Goal: Information Seeking & Learning: Find specific fact

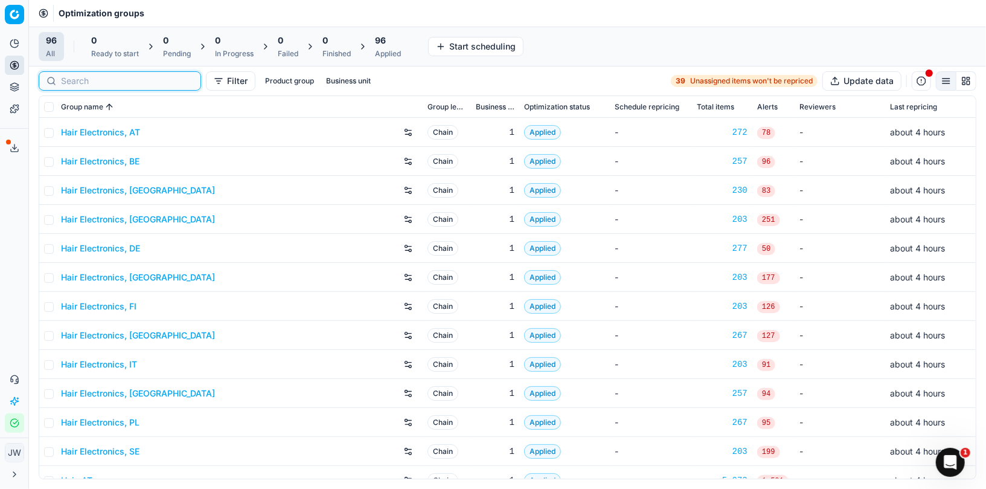
click at [87, 76] on input at bounding box center [127, 81] width 132 height 12
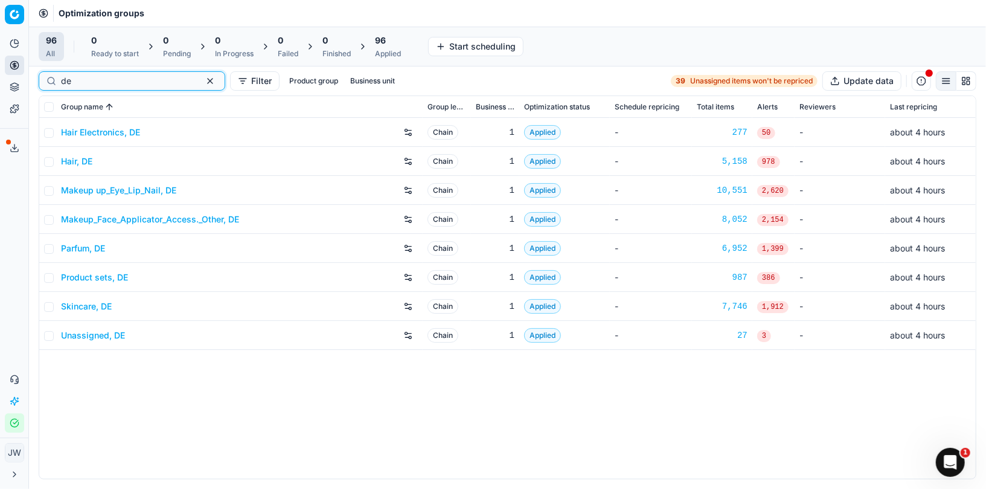
type input "de"
click at [82, 250] on link "Parfum, DE" at bounding box center [83, 248] width 44 height 12
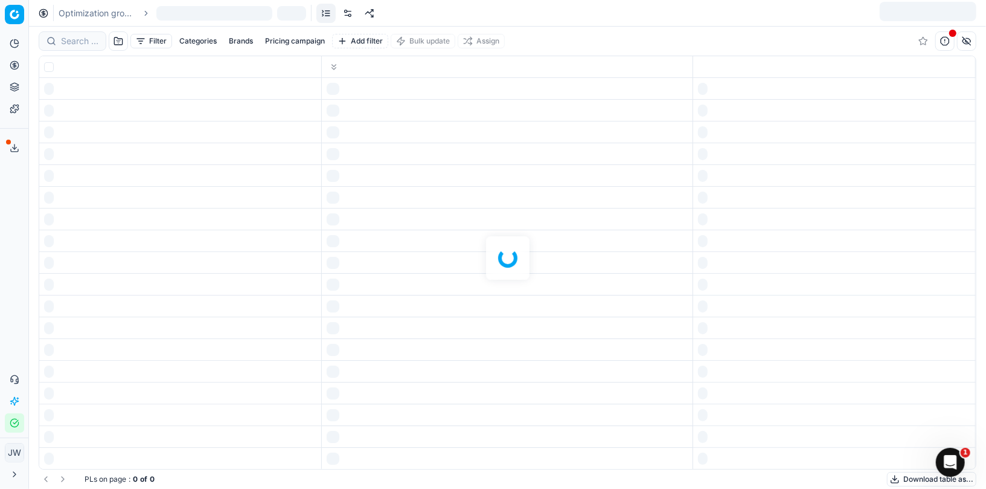
click at [73, 47] on div at bounding box center [507, 258] width 957 height 462
click at [73, 43] on div at bounding box center [507, 258] width 957 height 462
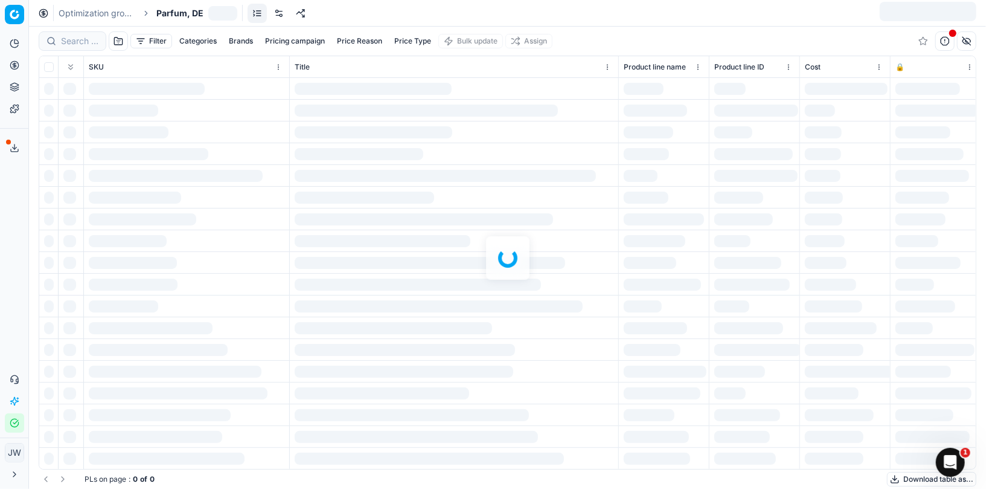
click at [73, 42] on div at bounding box center [507, 258] width 957 height 462
click at [74, 40] on div at bounding box center [507, 258] width 957 height 462
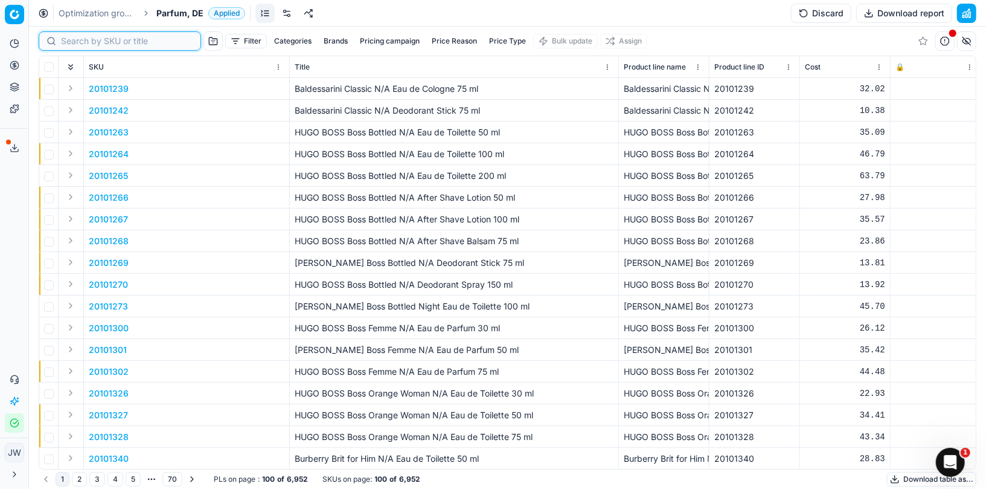
click at [74, 40] on input at bounding box center [127, 41] width 132 height 12
paste input "80020578-80"
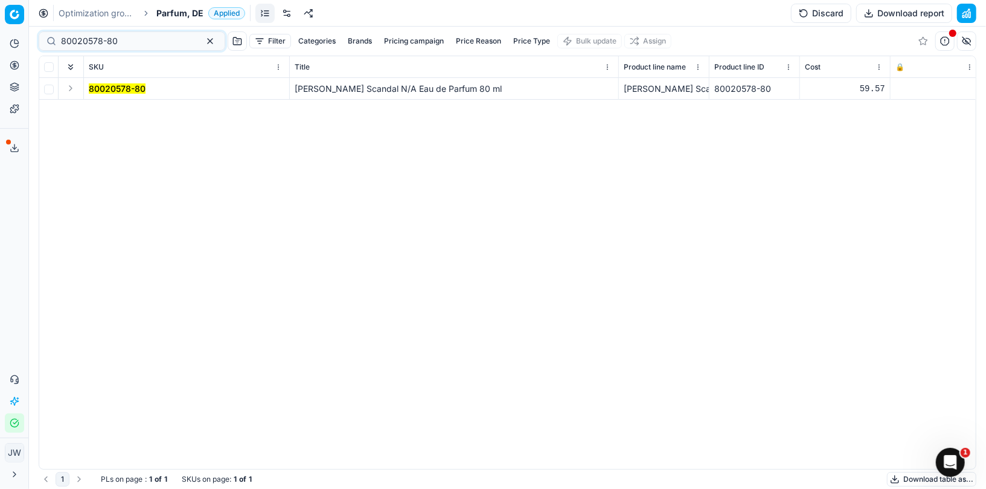
click at [66, 91] on button "Expand" at bounding box center [70, 88] width 14 height 14
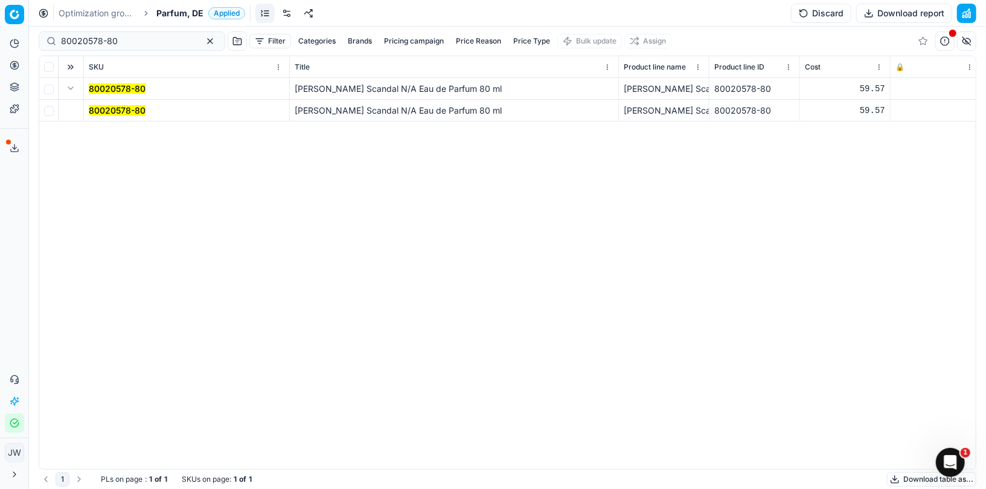
click at [109, 116] on td "80020578-80" at bounding box center [187, 111] width 206 height 22
click at [126, 109] on mark "80020578-80" at bounding box center [117, 110] width 57 height 10
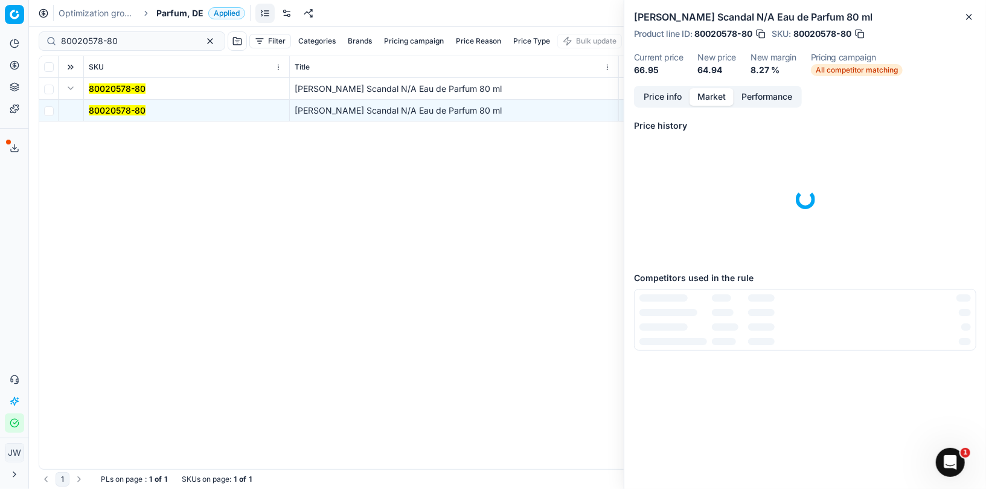
click at [671, 98] on button "Market" at bounding box center [712, 97] width 44 height 18
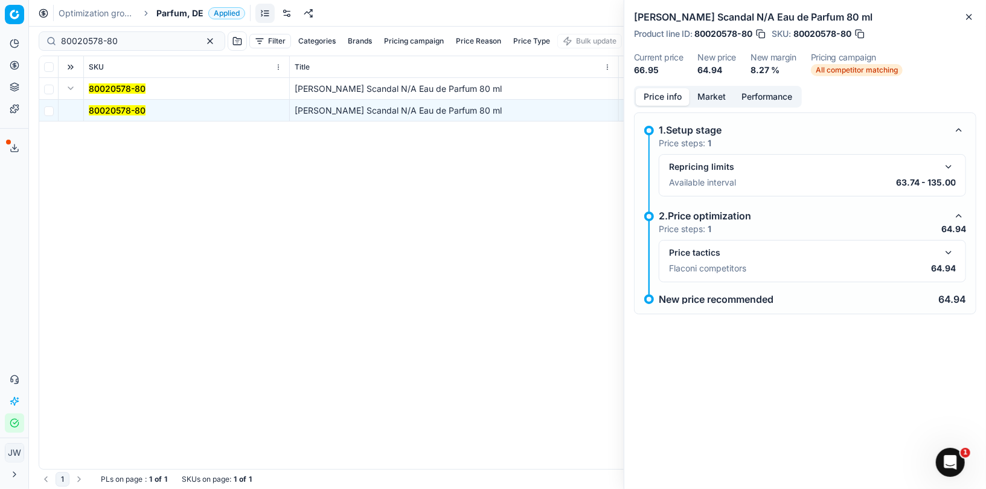
click at [663, 95] on button "Price info" at bounding box center [663, 97] width 54 height 18
click at [671, 250] on button "button" at bounding box center [949, 252] width 14 height 14
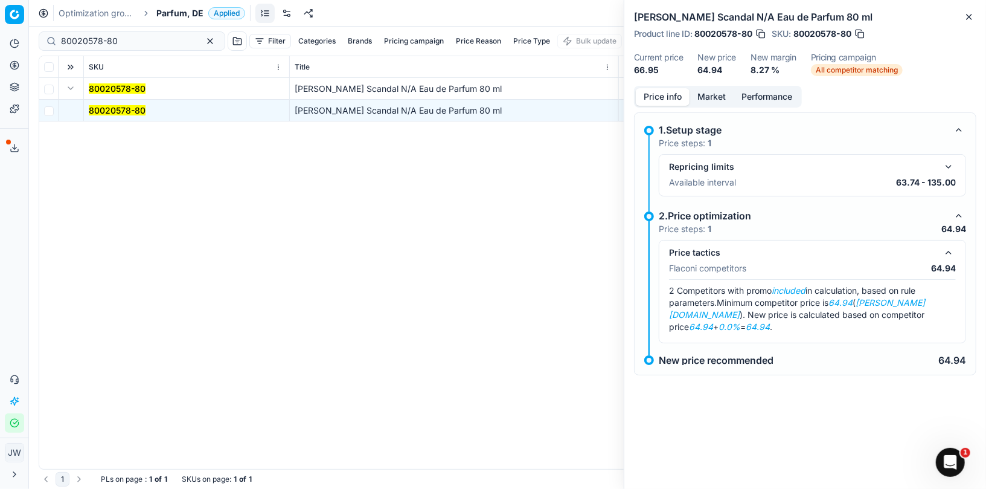
click at [671, 94] on button "Market" at bounding box center [712, 97] width 44 height 18
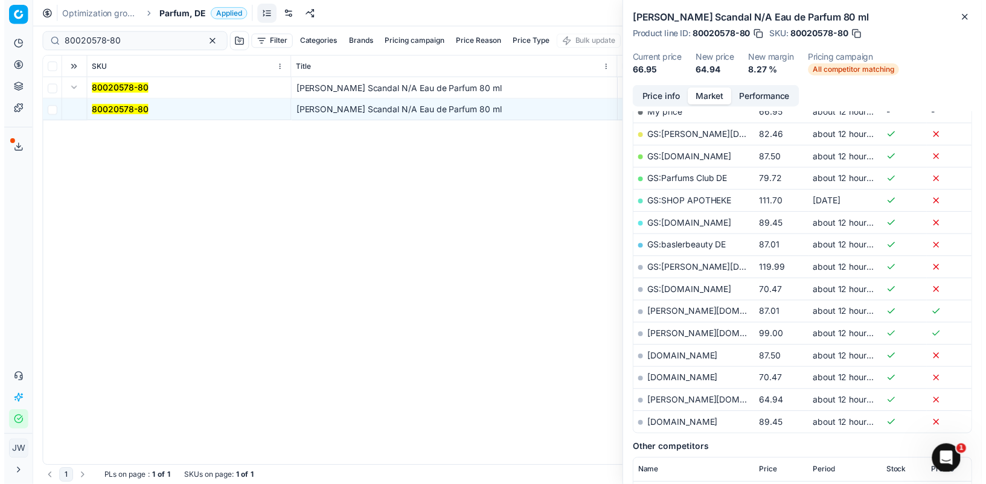
scroll to position [224, 0]
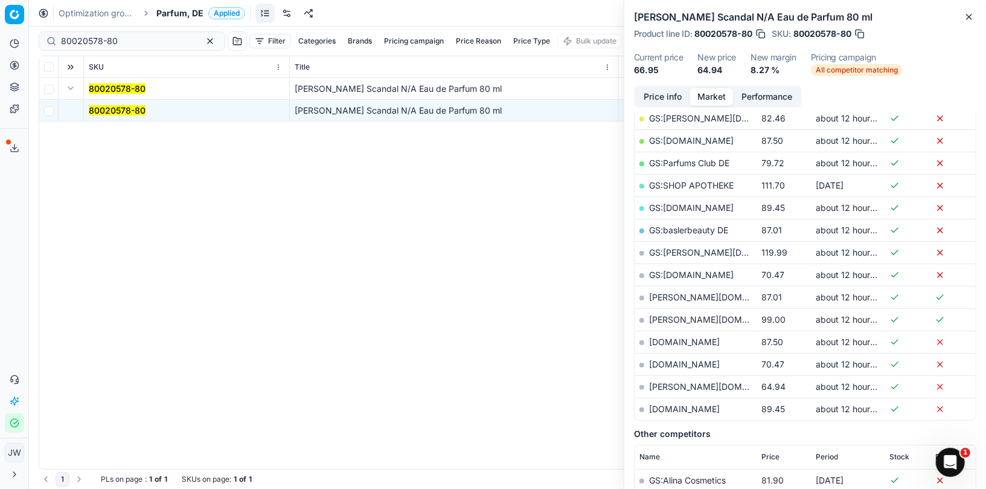
click at [670, 376] on td "[PERSON_NAME][DOMAIN_NAME]" at bounding box center [696, 386] width 122 height 22
click at [669, 381] on link "[PERSON_NAME][DOMAIN_NAME]" at bounding box center [719, 386] width 140 height 10
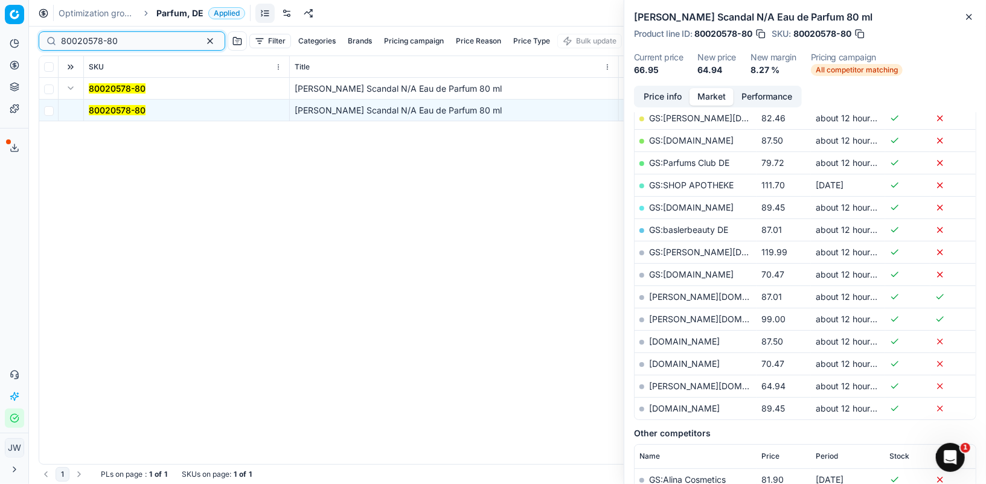
drag, startPoint x: 127, startPoint y: 41, endPoint x: 30, endPoint y: 37, distance: 97.9
click at [30, 37] on div "Pricing platform Analytics Pricing Product portfolio Templates Export service 1…" at bounding box center [493, 242] width 986 height 484
paste input "70941-5"
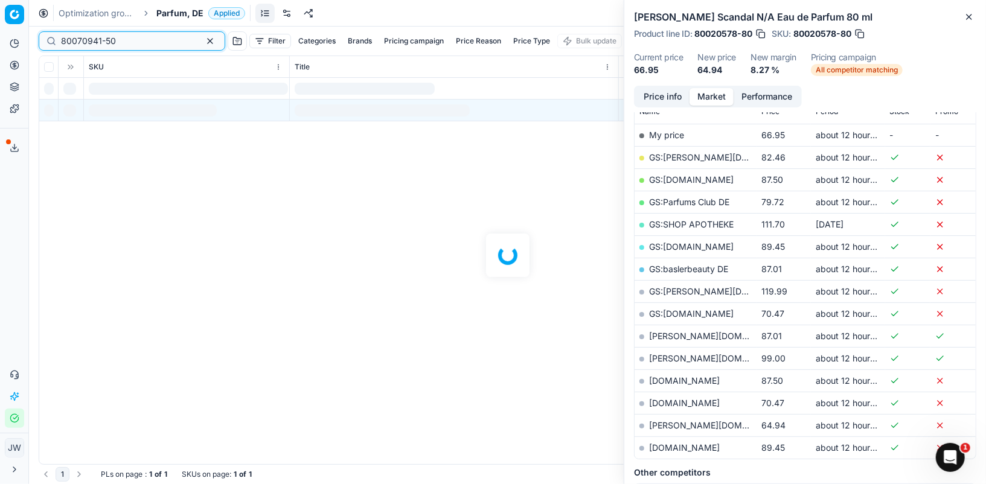
scroll to position [224, 0]
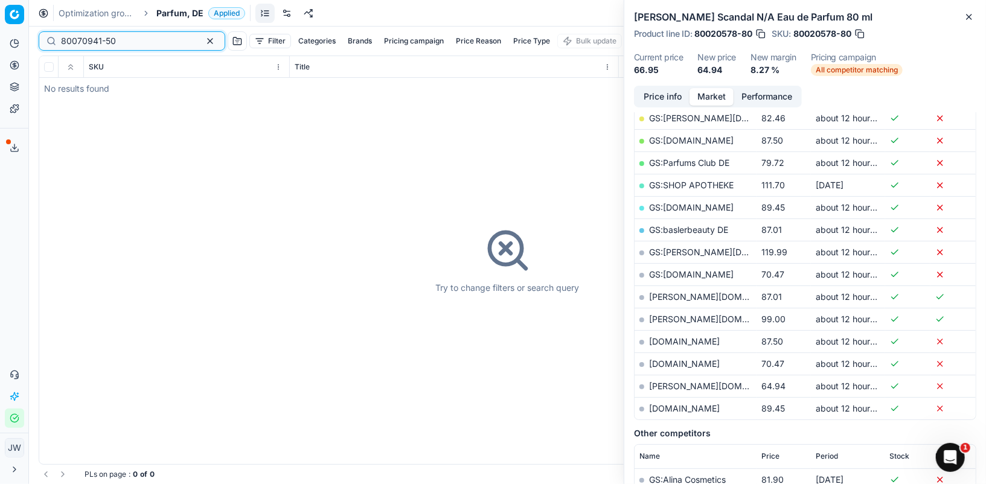
type input "80070941-50"
click at [16, 88] on icon at bounding box center [14, 88] width 8 height 2
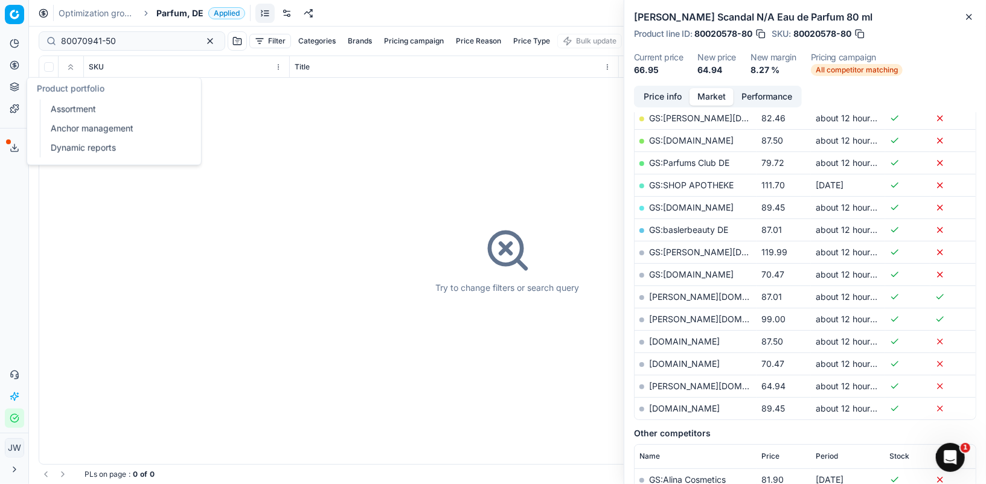
click at [62, 107] on link "Assortment" at bounding box center [116, 109] width 141 height 17
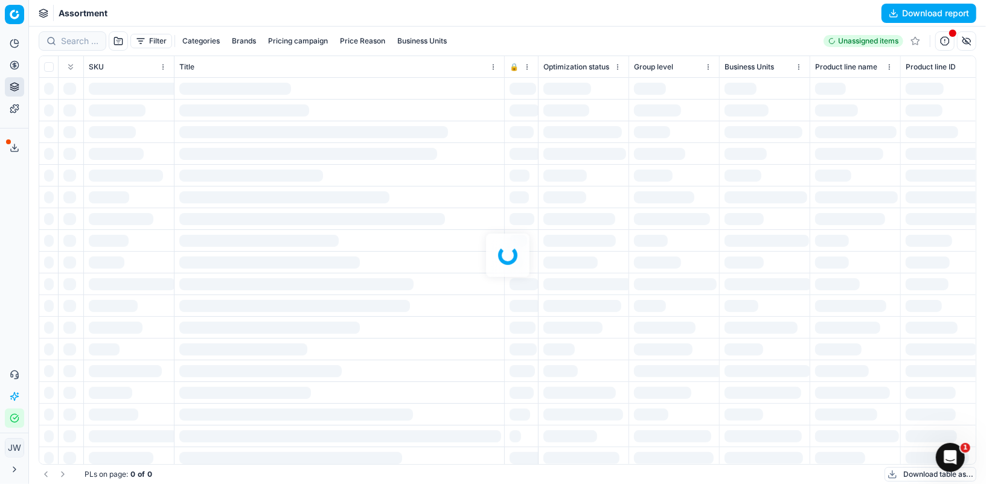
click at [70, 38] on div at bounding box center [507, 256] width 957 height 458
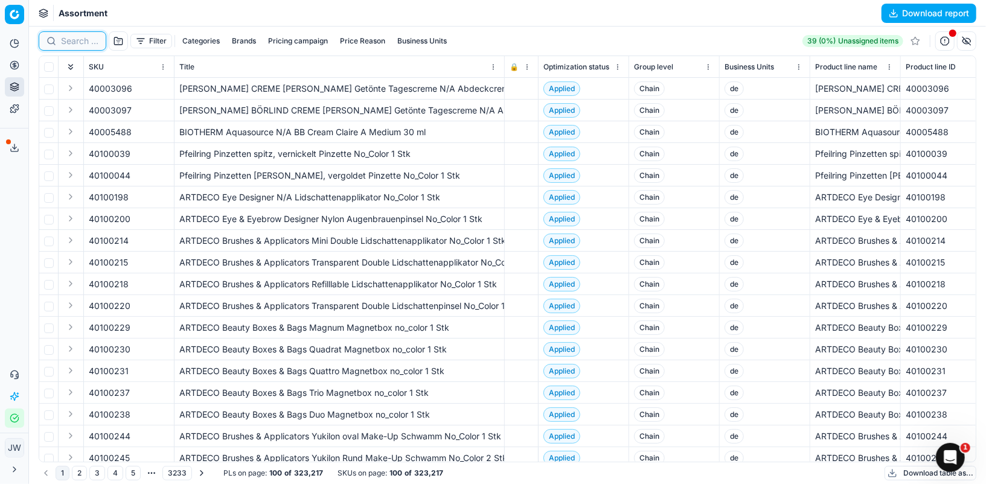
click at [81, 42] on input at bounding box center [79, 41] width 37 height 12
paste input "80070941-50"
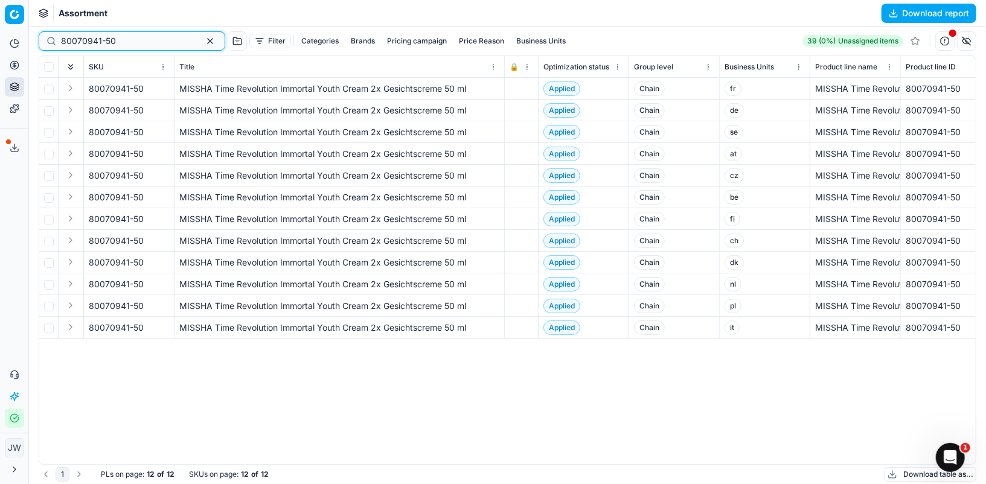
type input "80070941-50"
click at [17, 67] on icon at bounding box center [15, 65] width 10 height 10
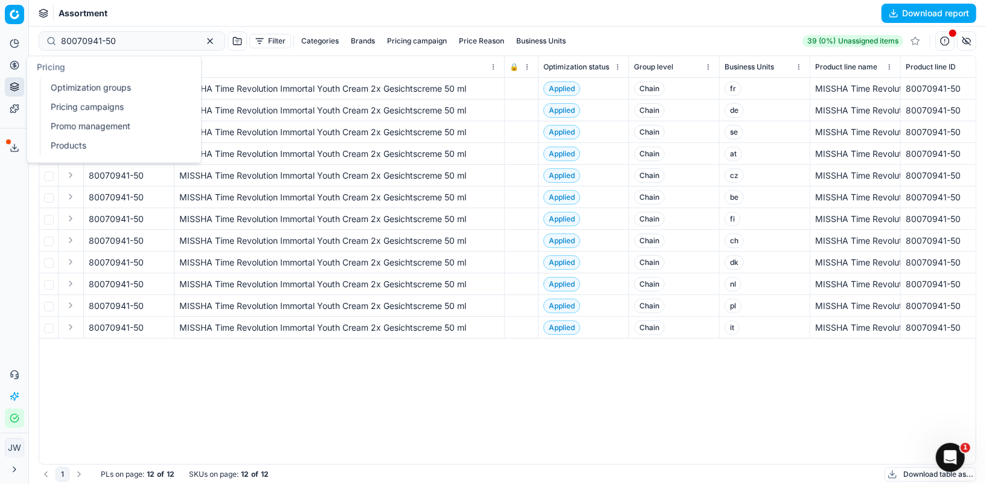
click at [55, 80] on link "Optimization groups" at bounding box center [116, 87] width 141 height 17
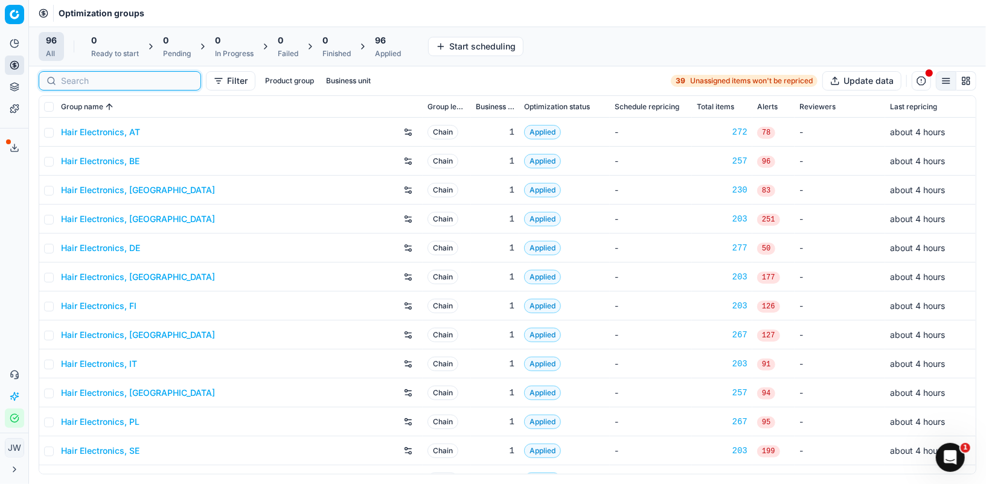
click at [86, 82] on input at bounding box center [127, 81] width 132 height 12
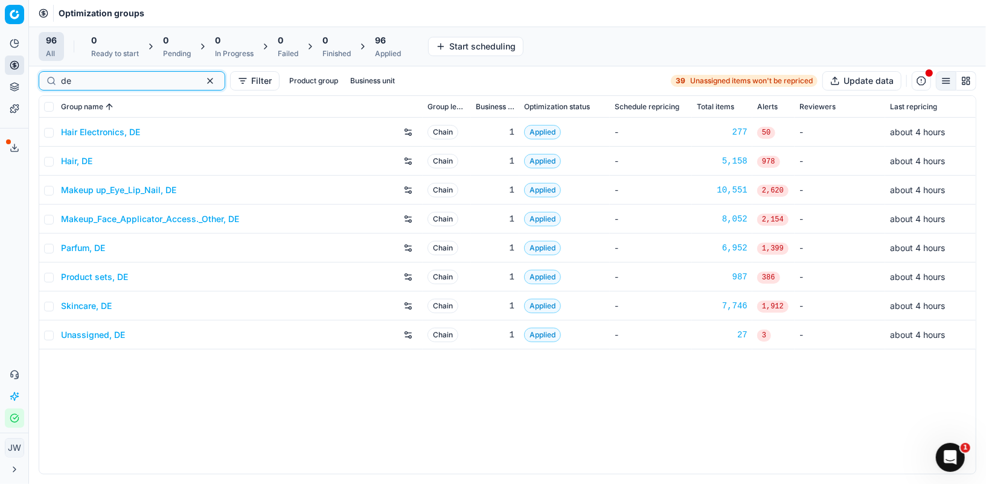
type input "de"
click at [96, 301] on link "Skincare, DE" at bounding box center [86, 306] width 51 height 12
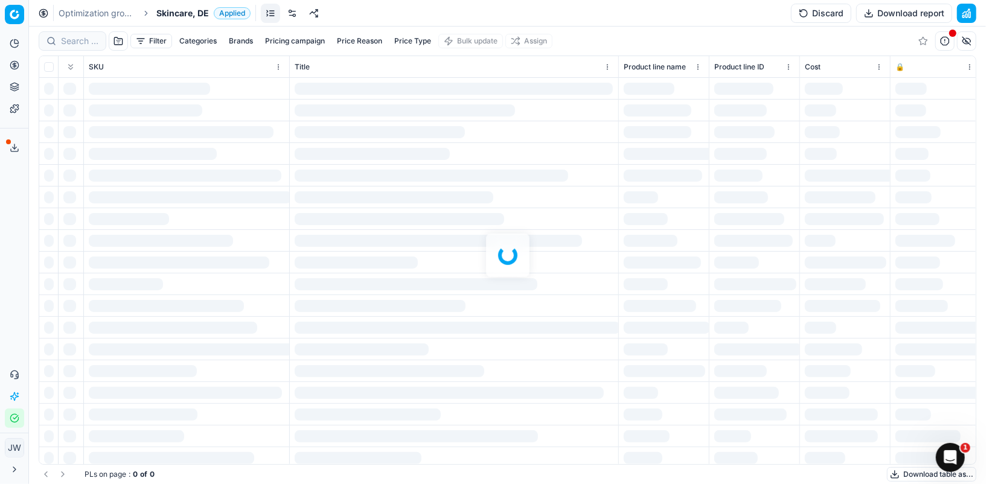
click at [63, 32] on div at bounding box center [507, 256] width 957 height 458
click at [77, 41] on div at bounding box center [507, 256] width 957 height 458
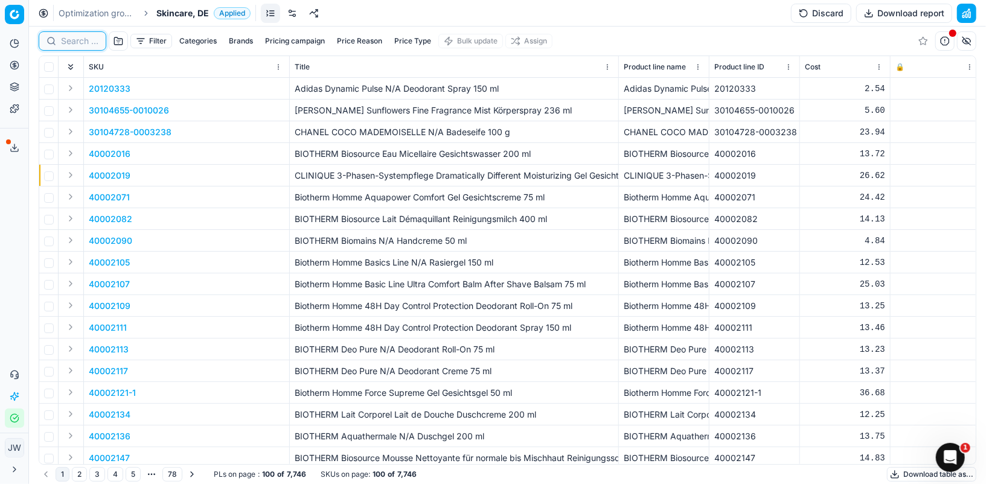
click at [77, 41] on input at bounding box center [79, 41] width 37 height 12
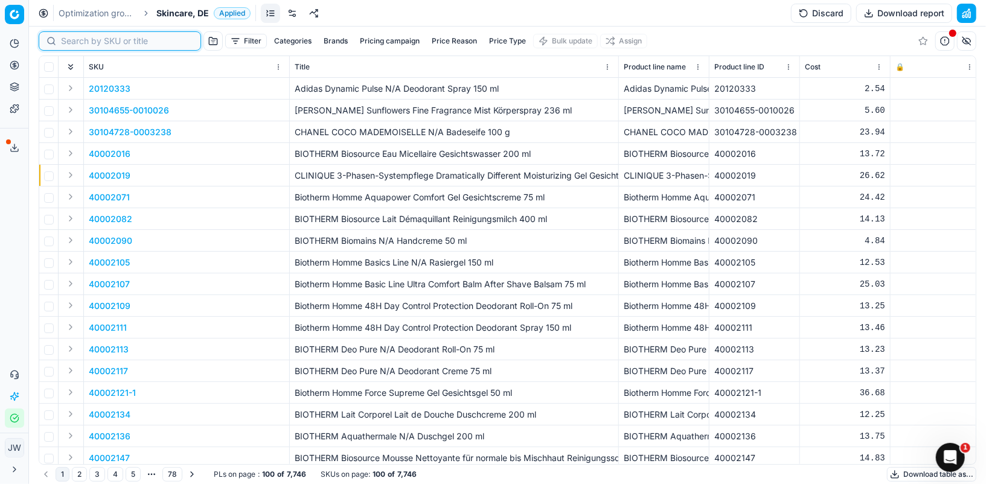
paste input "80070941-50"
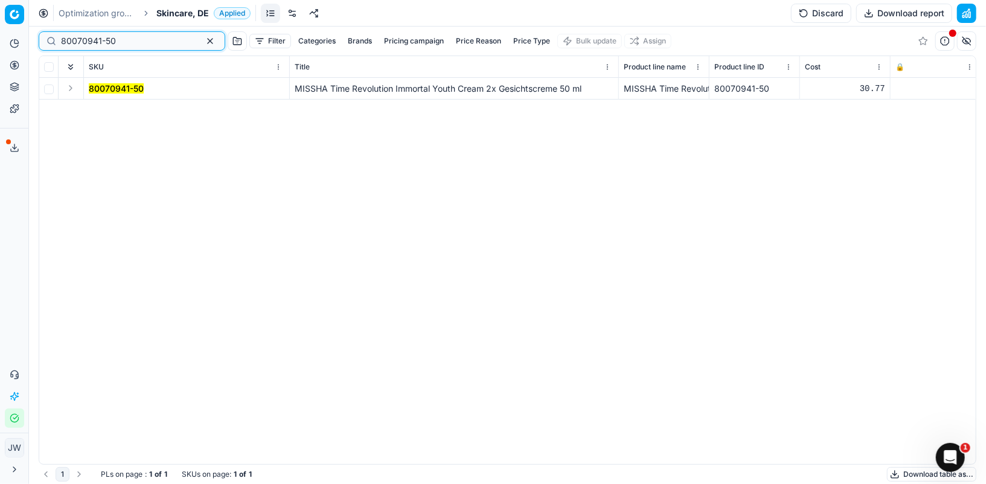
type input "80070941-50"
click at [72, 92] on button "Expand" at bounding box center [70, 88] width 14 height 14
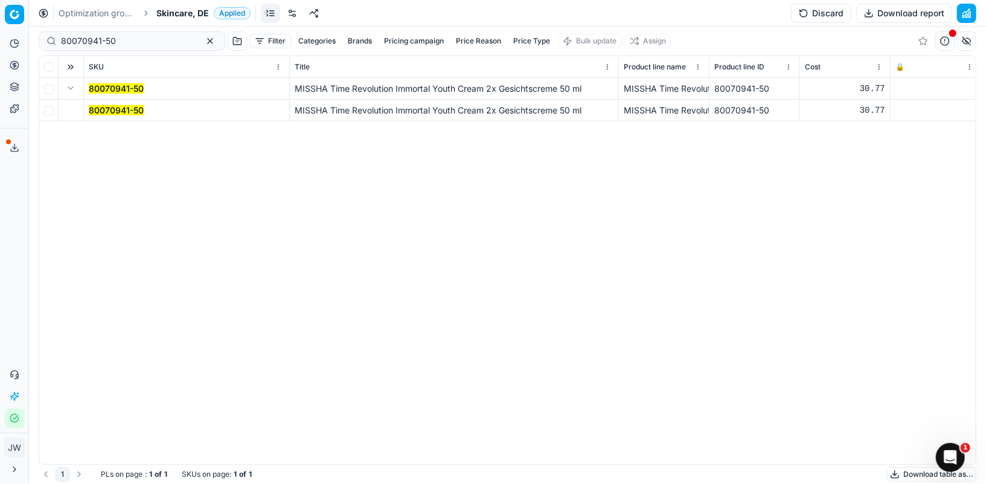
click at [120, 109] on mark "80070941-50" at bounding box center [116, 110] width 55 height 10
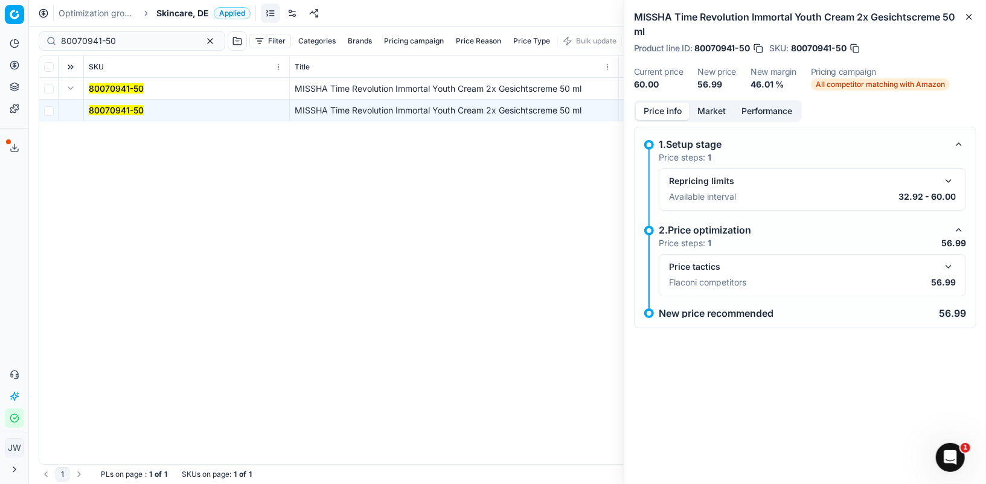
click at [671, 269] on button "button" at bounding box center [949, 267] width 14 height 14
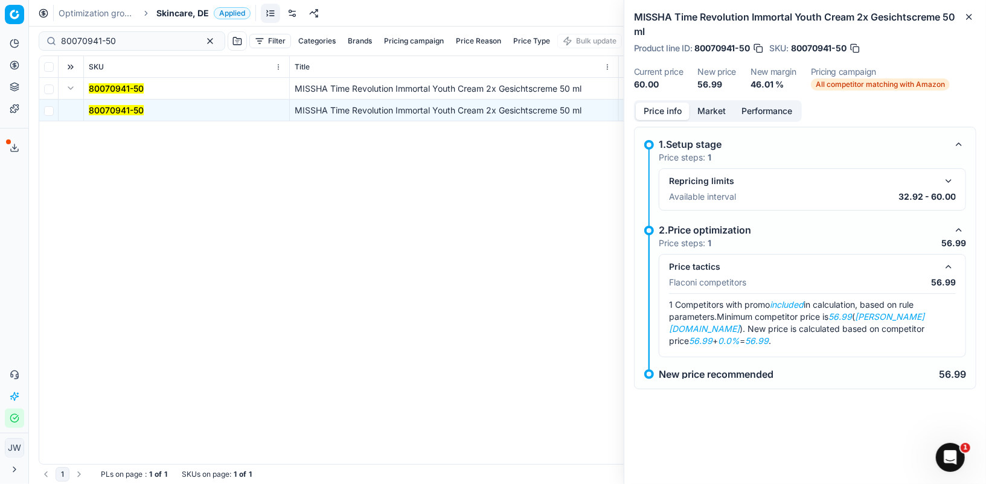
click at [671, 111] on button "Market" at bounding box center [712, 112] width 44 height 18
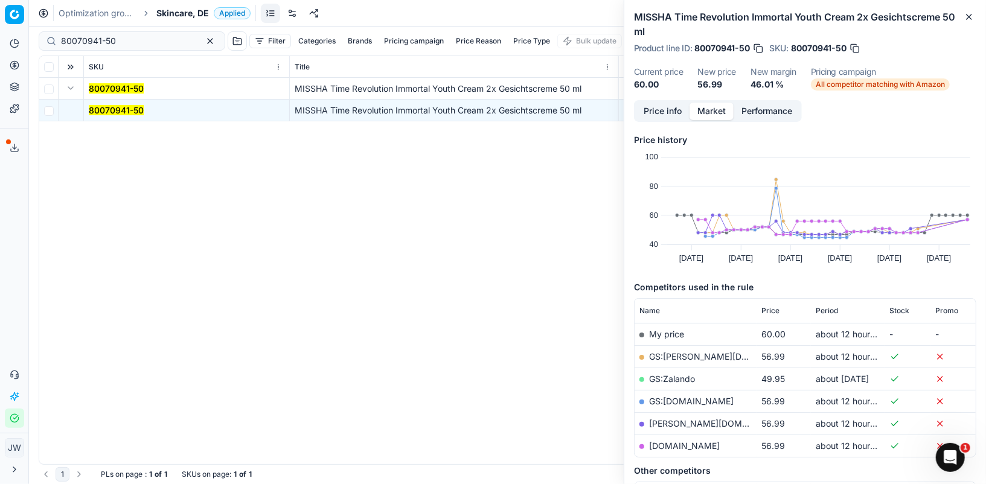
click at [652, 425] on link "[PERSON_NAME][DOMAIN_NAME]" at bounding box center [719, 424] width 140 height 10
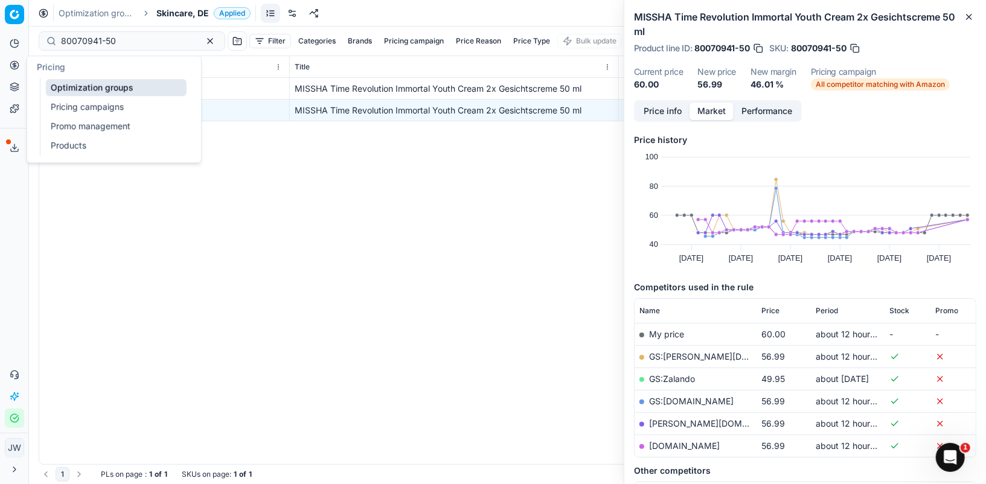
click at [9, 68] on button "Pricing" at bounding box center [14, 65] width 19 height 19
click at [9, 56] on li "Pricing" at bounding box center [14, 65] width 19 height 19
click at [12, 64] on icon at bounding box center [15, 65] width 10 height 10
click at [72, 96] on ul "Optimization groups Pricing campaigns Promo management Products" at bounding box center [116, 116] width 153 height 77
click at [62, 76] on div "Pricing" at bounding box center [114, 67] width 174 height 22
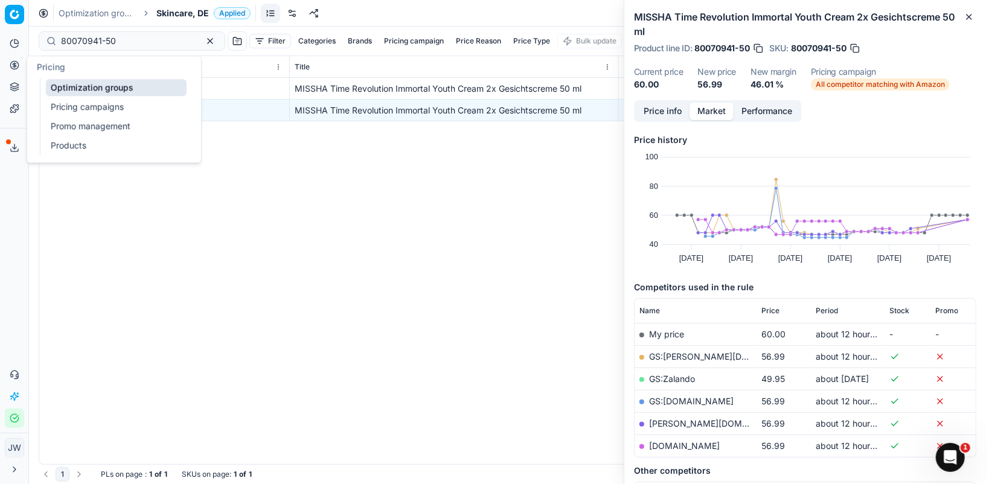
click at [68, 89] on link "Optimization groups" at bounding box center [116, 87] width 141 height 17
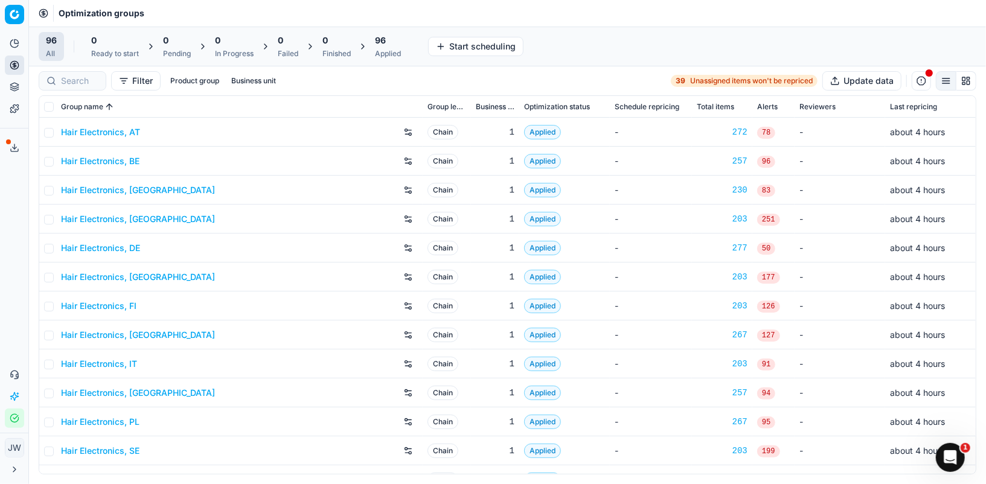
click at [47, 80] on div at bounding box center [73, 80] width 68 height 19
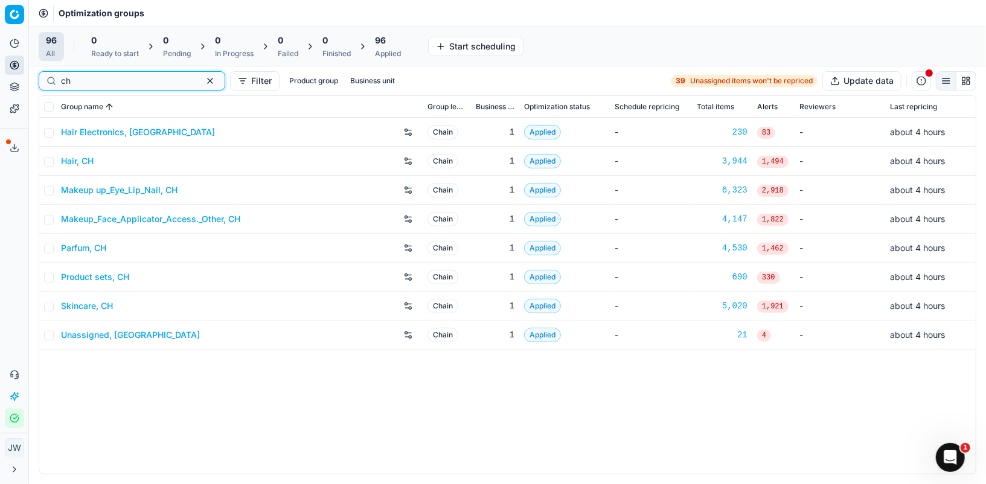
type input "ch"
click at [95, 251] on link "Parfum, CH" at bounding box center [83, 248] width 45 height 12
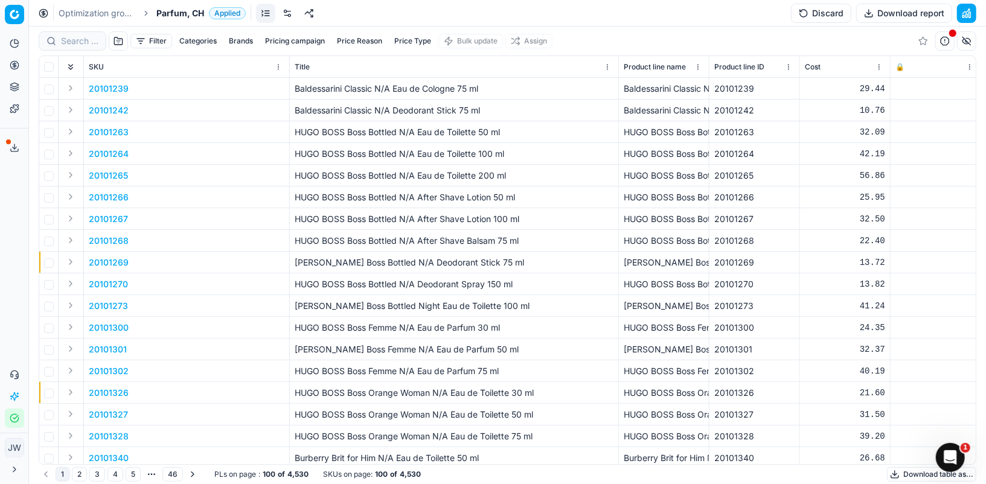
click at [77, 34] on div at bounding box center [73, 40] width 68 height 19
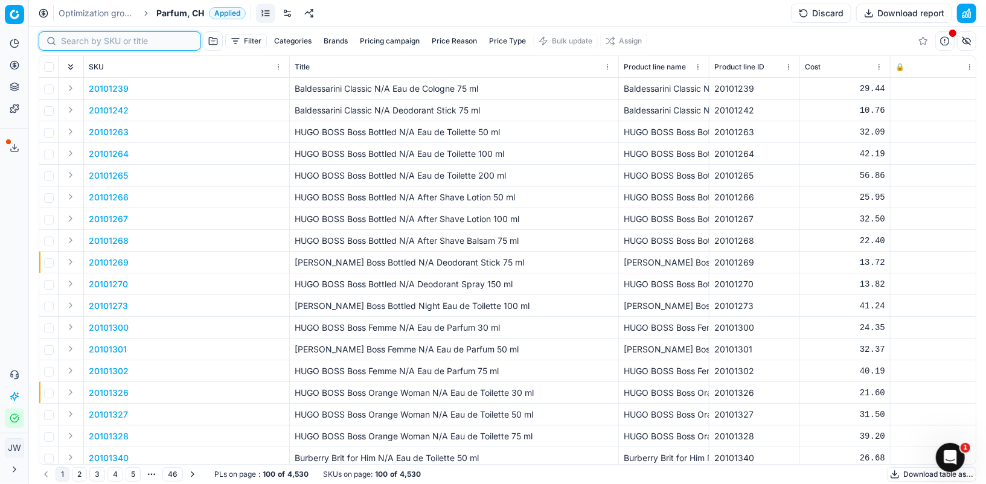
paste input "90006334-0009594"
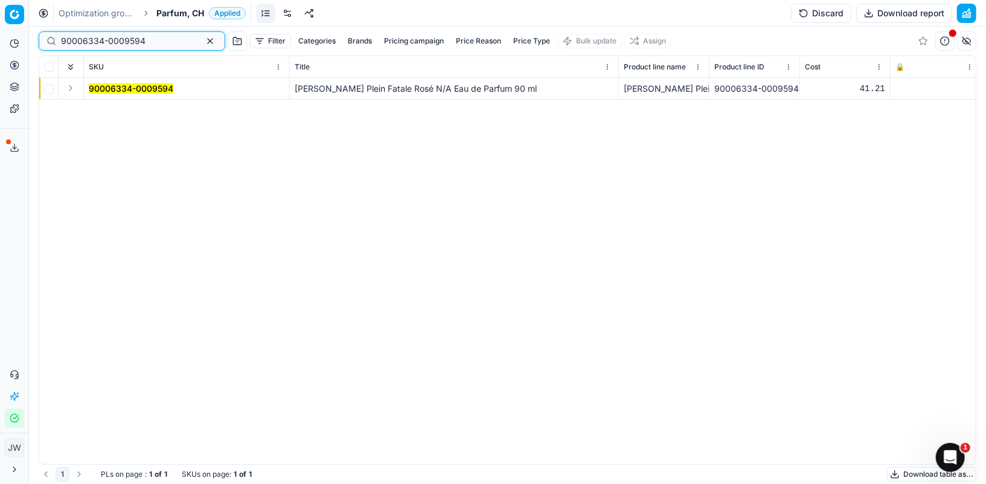
type input "90006334-0009594"
click at [68, 91] on button "Expand" at bounding box center [70, 88] width 14 height 14
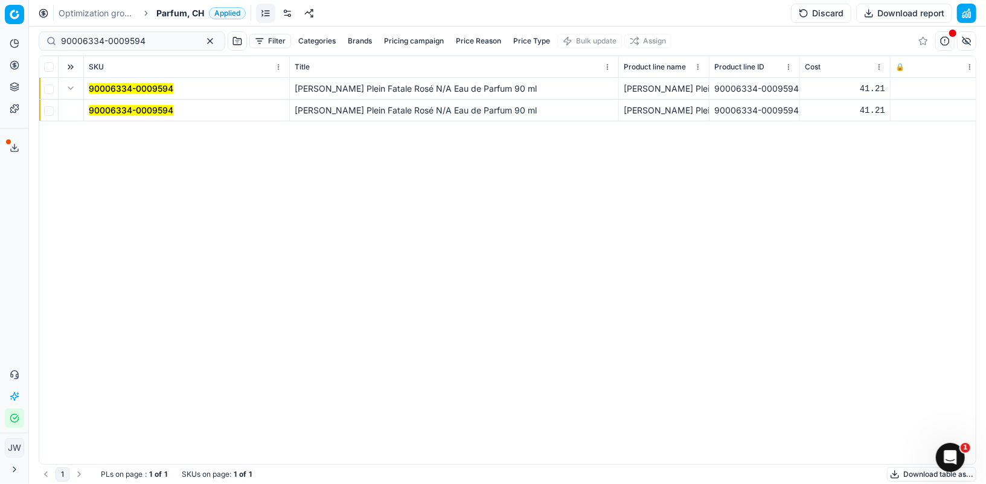
click at [108, 112] on mark "90006334-0009594" at bounding box center [131, 110] width 85 height 10
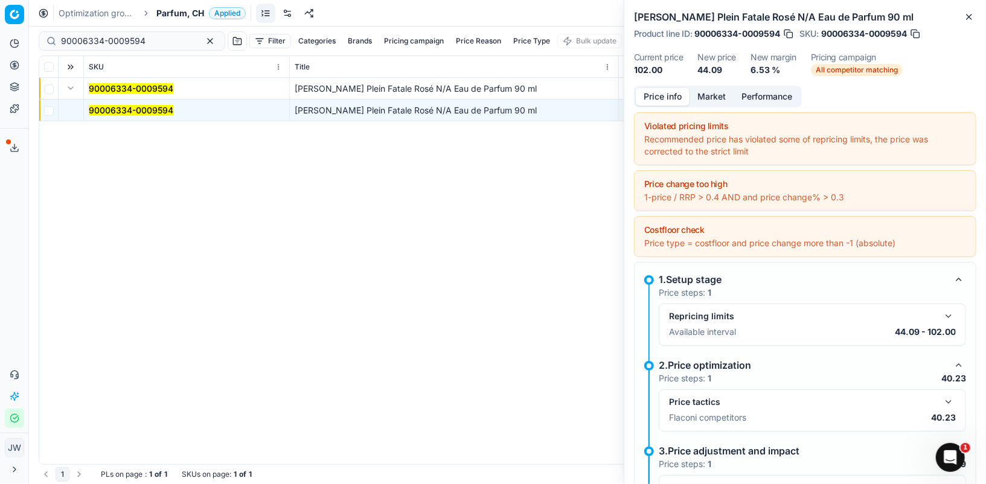
click at [671, 95] on button "Market" at bounding box center [712, 97] width 44 height 18
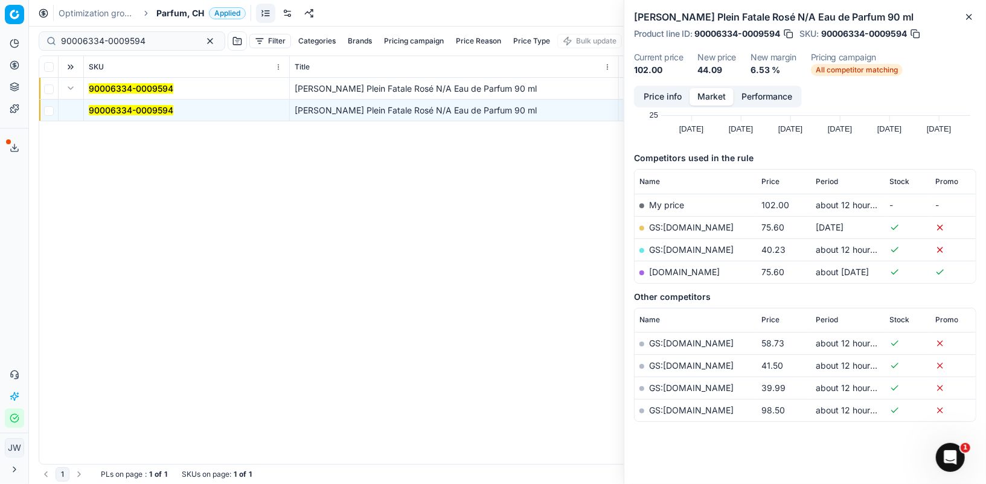
scroll to position [115, 0]
click at [671, 246] on link "GS:[DOMAIN_NAME]" at bounding box center [691, 249] width 85 height 10
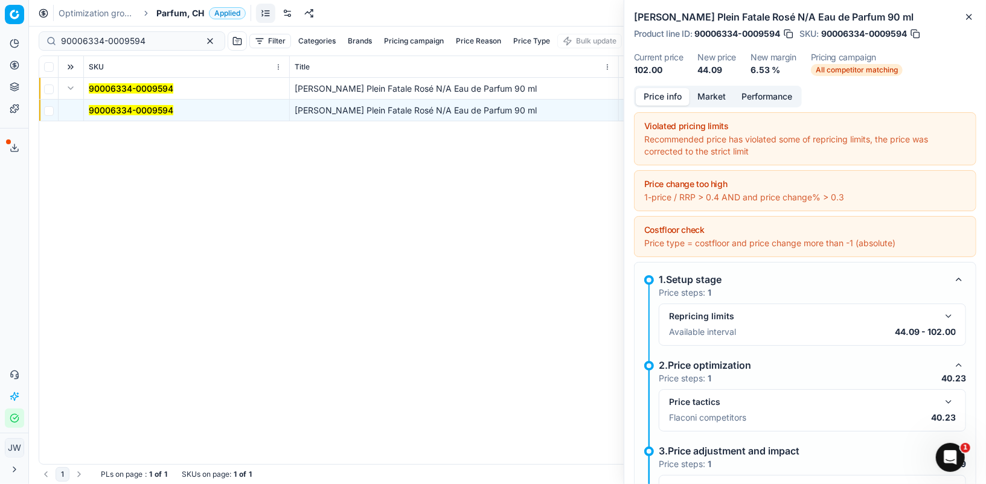
click at [671, 98] on button "Price info" at bounding box center [663, 97] width 54 height 18
click at [671, 401] on button "button" at bounding box center [949, 402] width 14 height 14
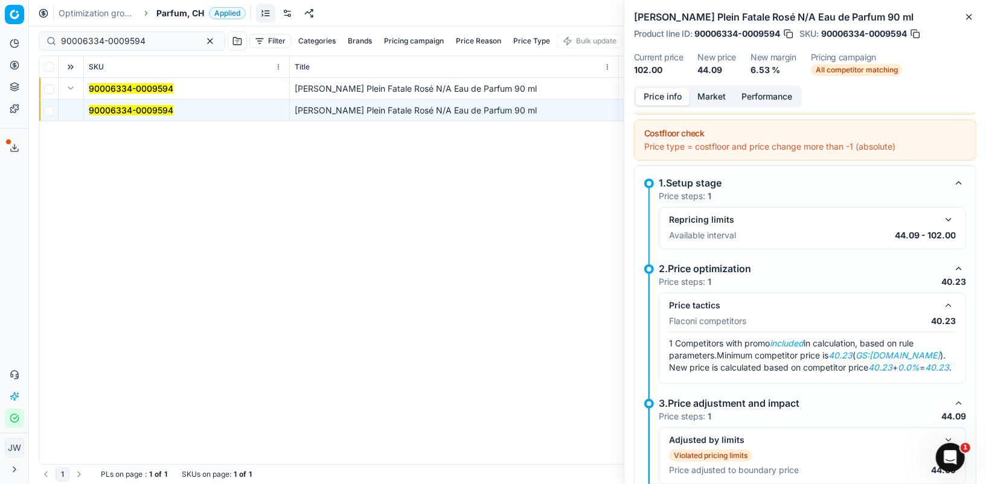
scroll to position [99, 0]
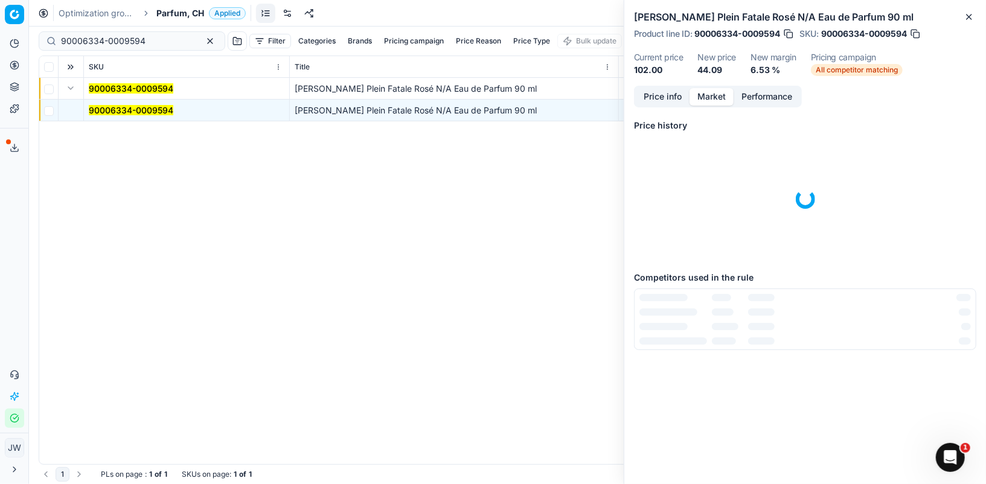
click at [671, 99] on button "Market" at bounding box center [712, 97] width 44 height 18
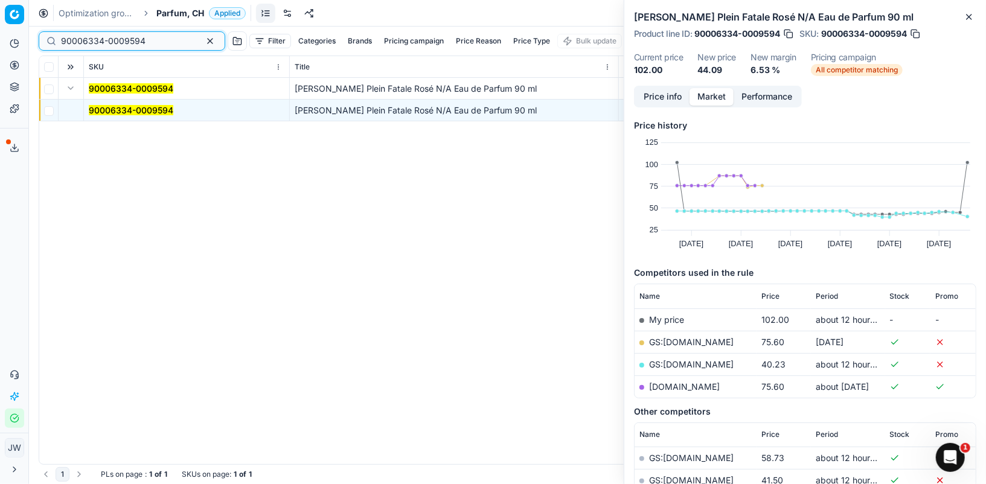
click at [203, 43] on button "button" at bounding box center [210, 41] width 14 height 14
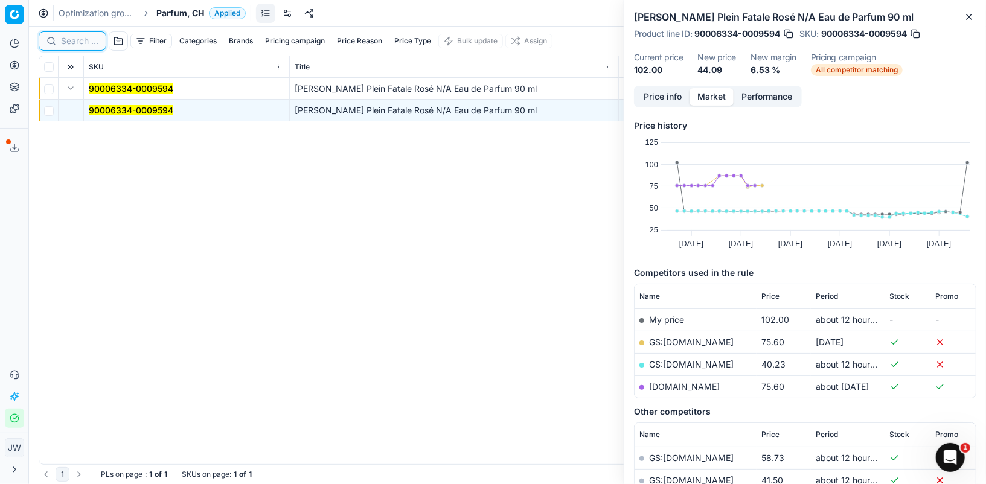
click at [70, 40] on input at bounding box center [79, 41] width 37 height 12
paste input "80041838-10-1"
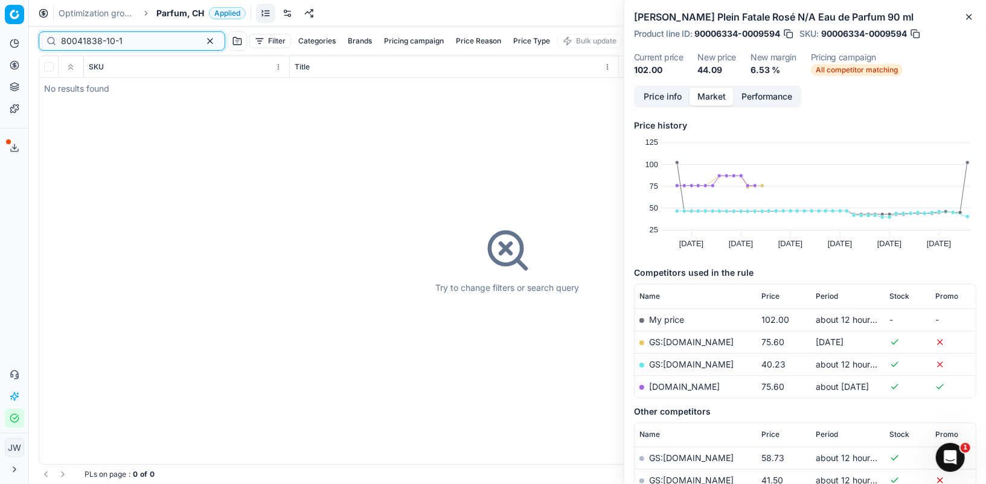
type input "80041838-10-1"
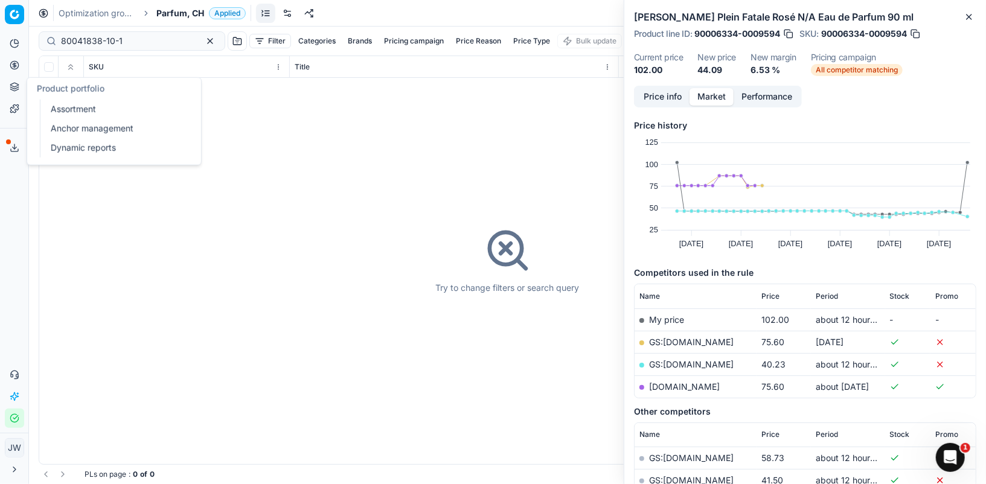
click at [15, 88] on icon at bounding box center [15, 87] width 10 height 10
click at [62, 111] on link "Assortment" at bounding box center [116, 109] width 141 height 17
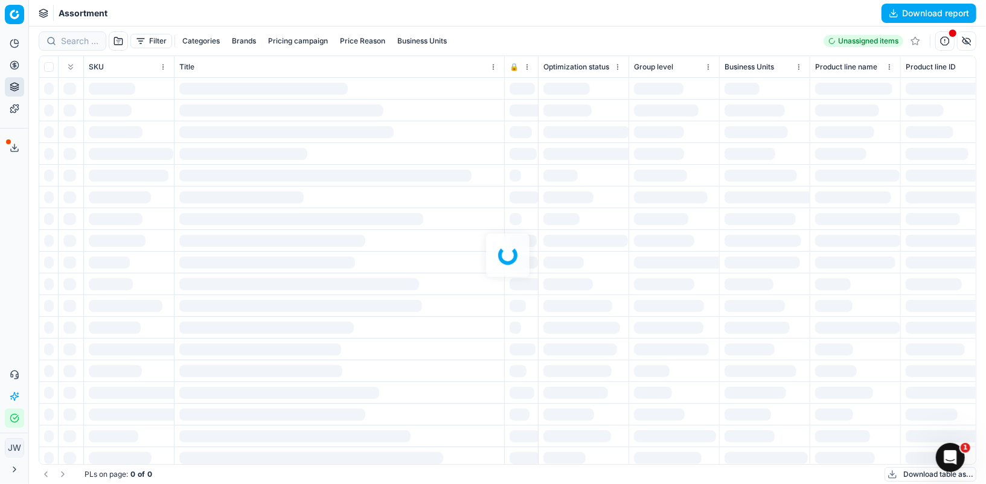
click at [75, 47] on div at bounding box center [507, 256] width 957 height 458
click at [75, 45] on div at bounding box center [507, 256] width 957 height 458
click at [75, 43] on div at bounding box center [507, 256] width 957 height 458
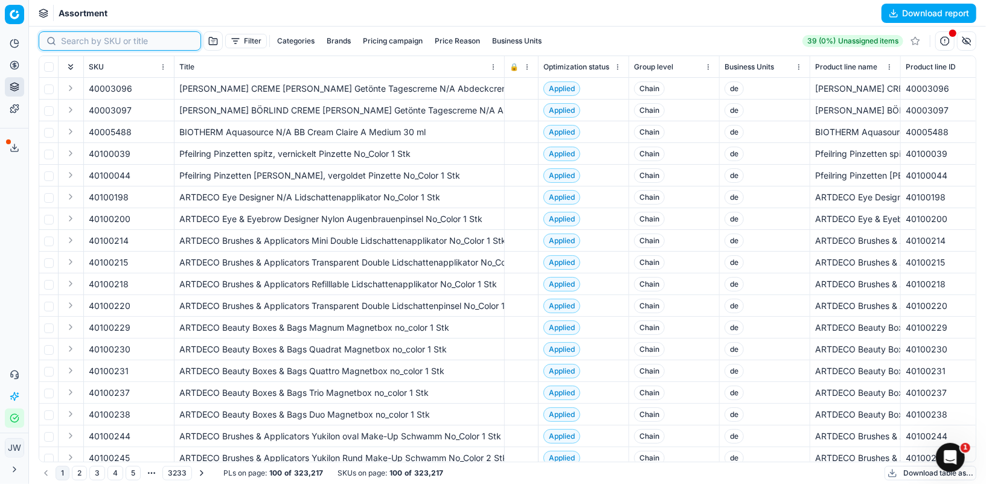
click at [75, 43] on input at bounding box center [127, 41] width 132 height 12
paste input "80041838-10-1"
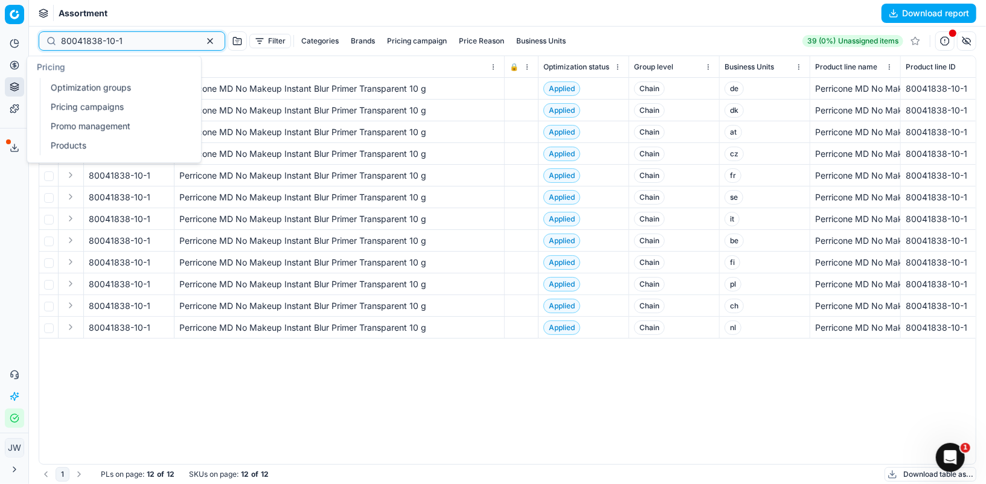
type input "80041838-10-1"
click at [13, 63] on icon at bounding box center [15, 65] width 10 height 10
click at [66, 88] on link "Optimization groups" at bounding box center [116, 87] width 141 height 17
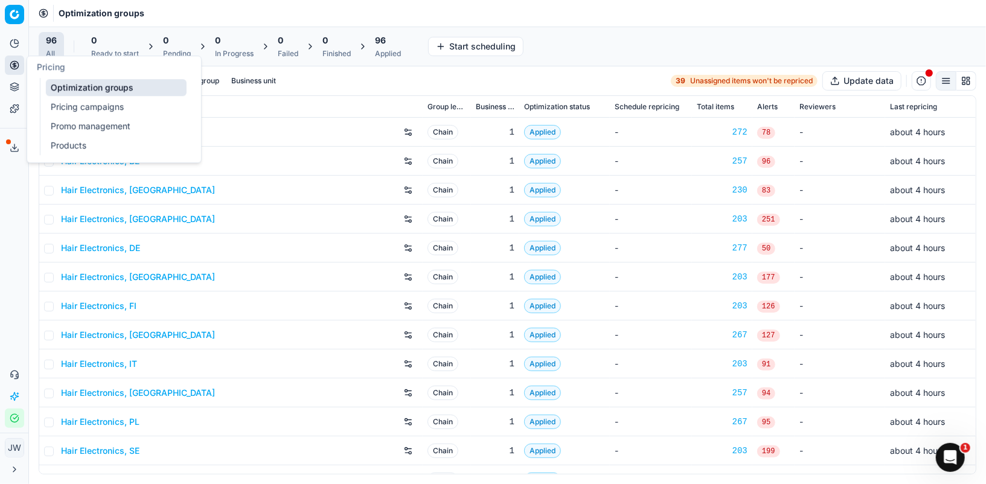
click at [77, 75] on div "Pricing" at bounding box center [114, 67] width 174 height 22
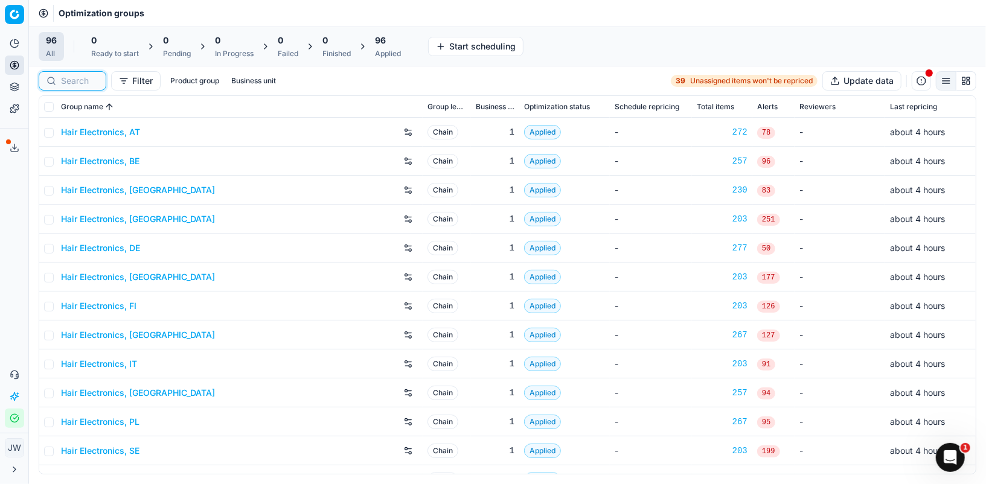
click at [79, 77] on input at bounding box center [79, 81] width 37 height 12
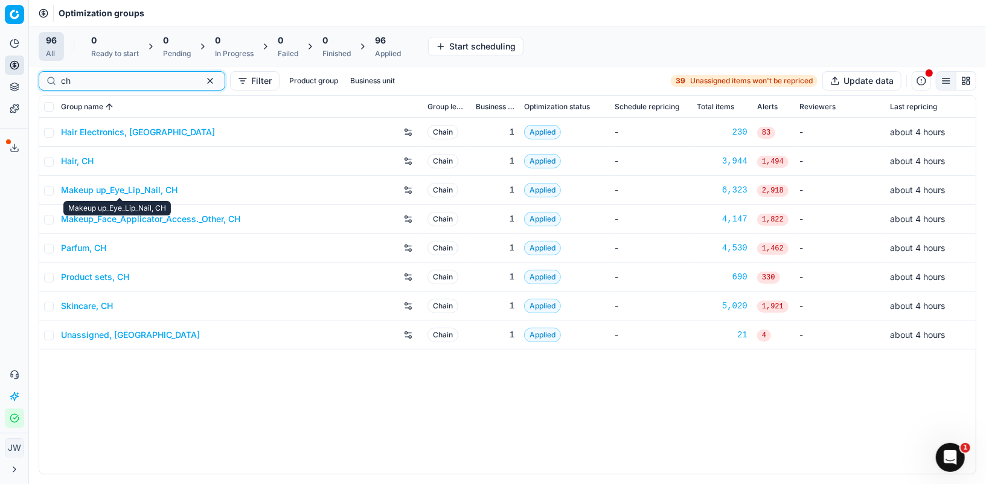
type input "ch"
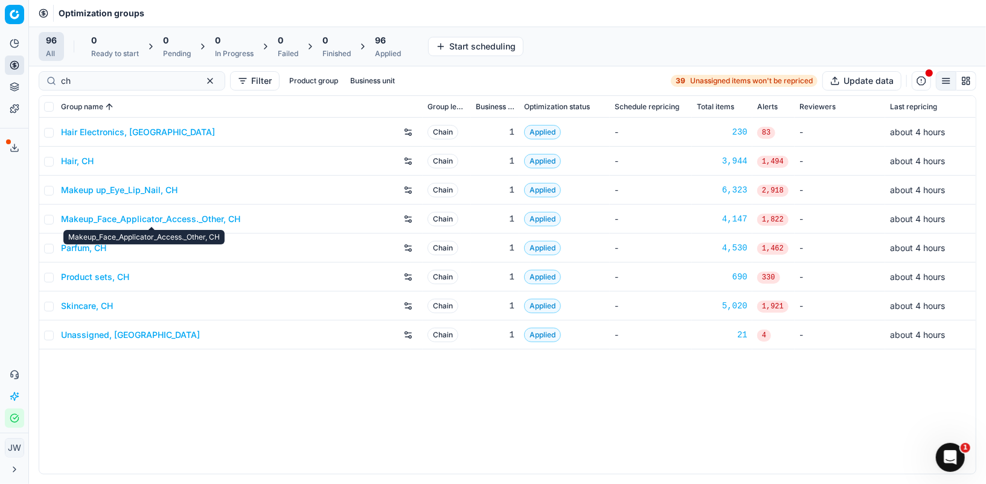
click at [137, 219] on link "Makeup_Face_Applicator_Access._Other, CH" at bounding box center [150, 219] width 179 height 12
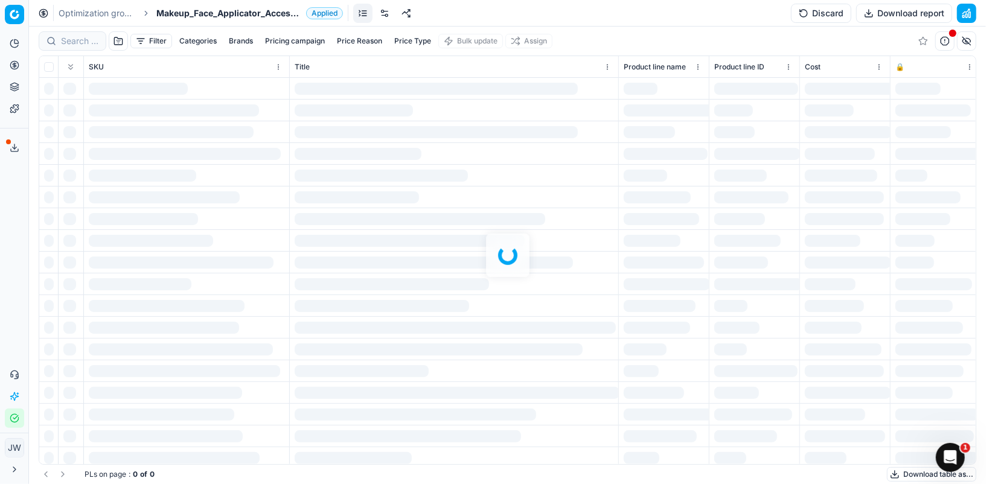
click at [73, 43] on div at bounding box center [507, 256] width 957 height 458
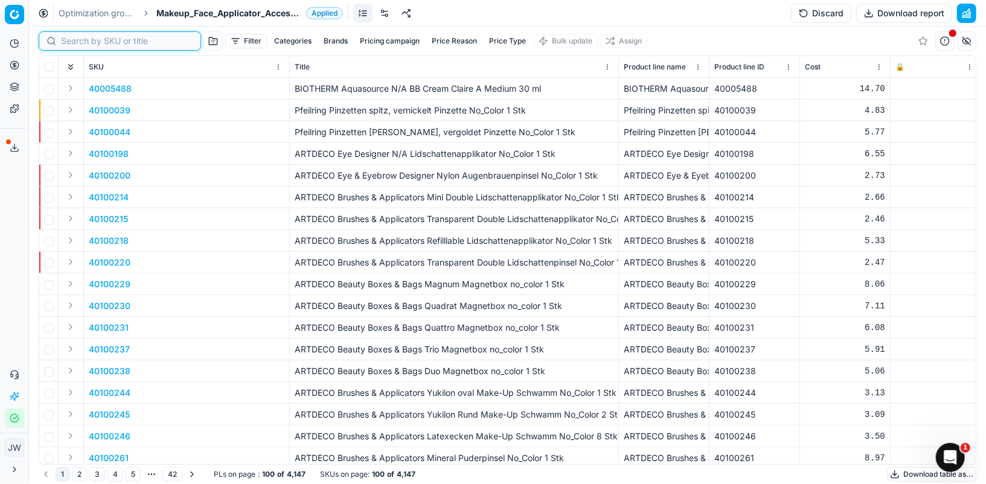
click at [73, 43] on input at bounding box center [127, 41] width 132 height 12
paste input "80041838-10-1"
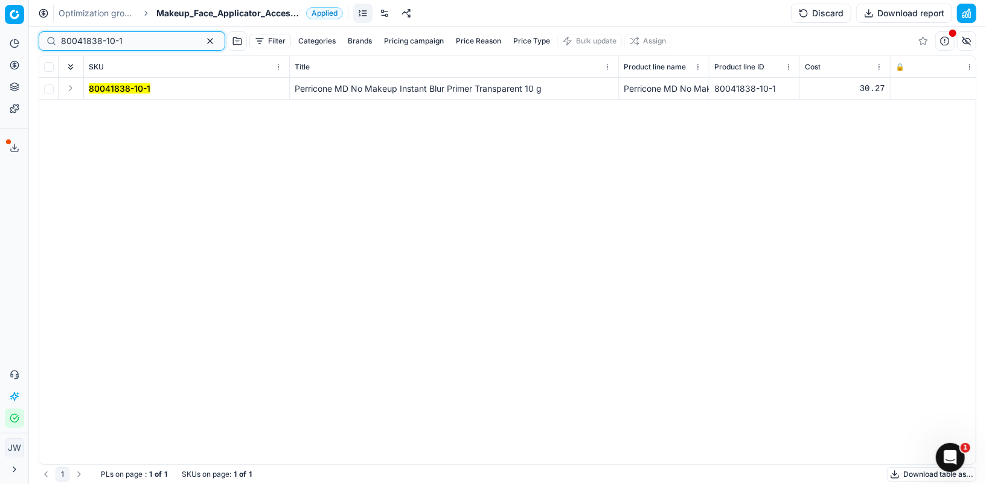
type input "80041838-10-1"
click at [69, 88] on button "Expand" at bounding box center [70, 88] width 14 height 14
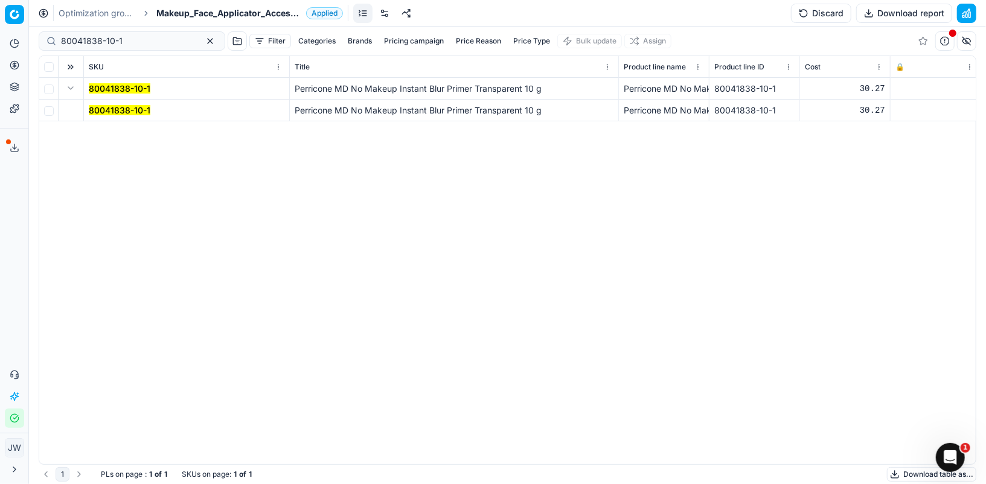
click at [107, 110] on mark "80041838-10-1" at bounding box center [120, 110] width 62 height 10
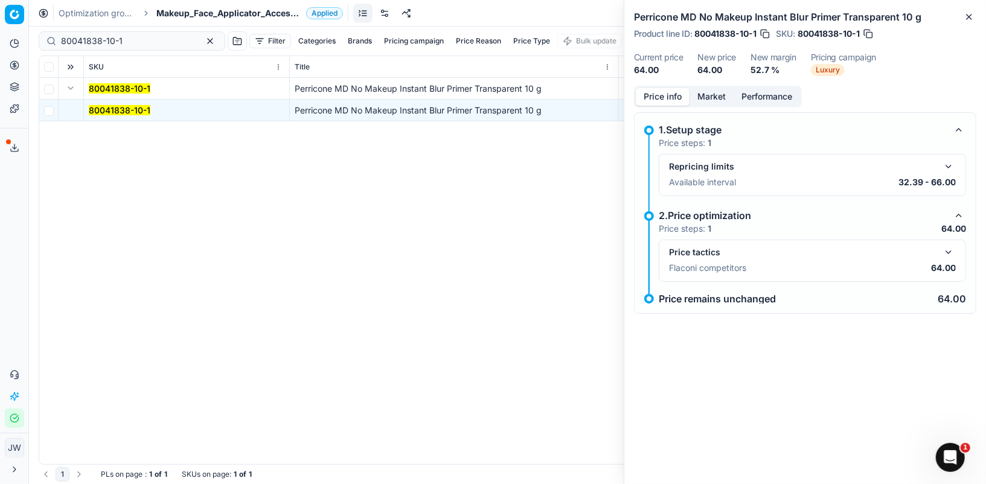
click at [671, 250] on button "button" at bounding box center [949, 252] width 14 height 14
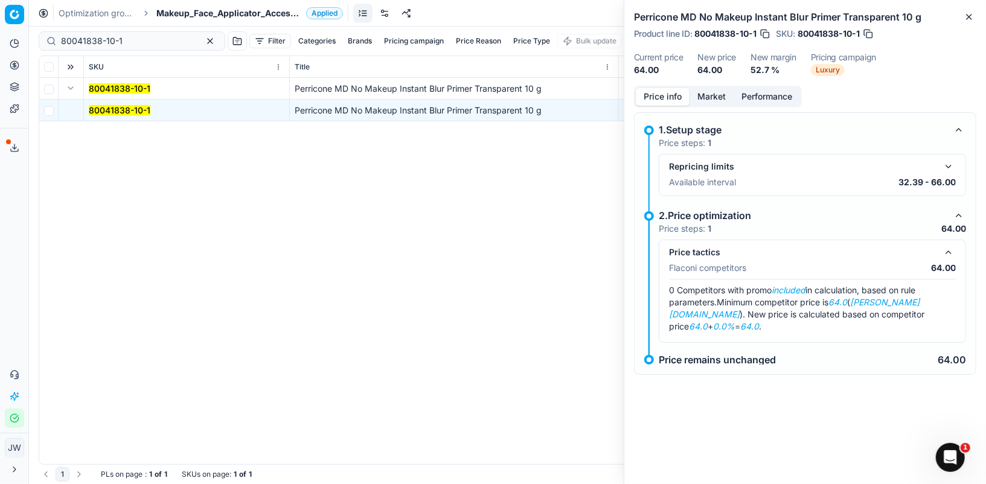
click at [671, 100] on button "Market" at bounding box center [712, 97] width 44 height 18
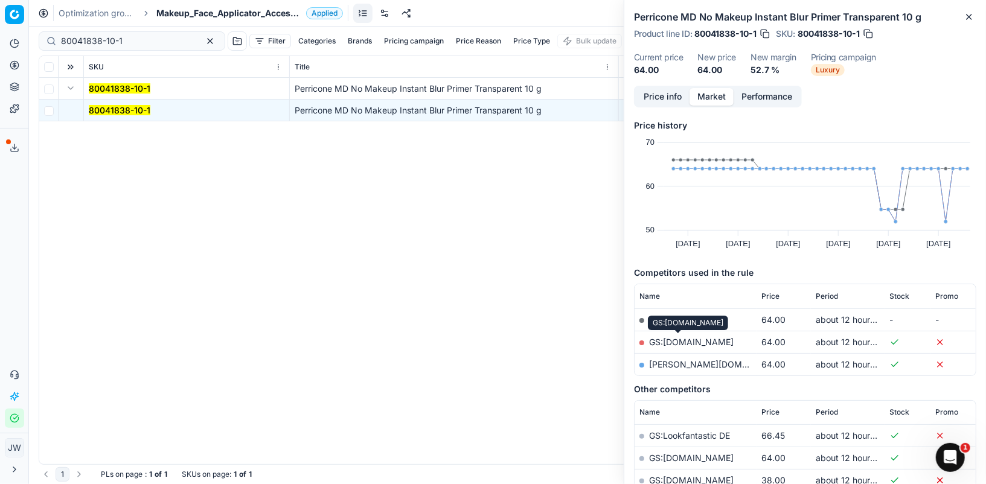
click at [671, 344] on link "GS:[DOMAIN_NAME]" at bounding box center [691, 342] width 85 height 10
